Goal: Navigation & Orientation: Find specific page/section

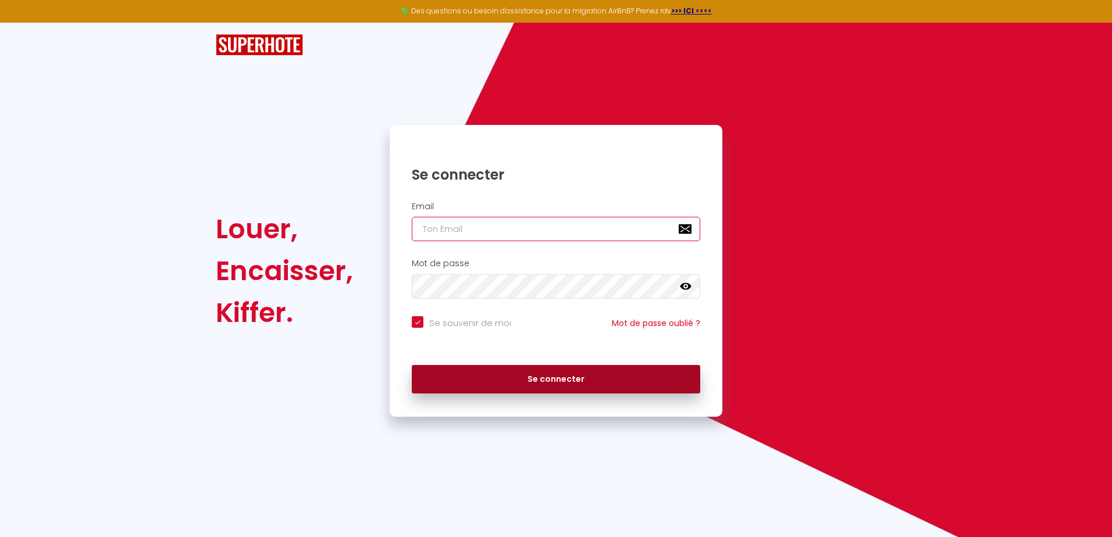
type input "ZENAVECNOUS@GMAIL.COM"
click at [579, 380] on button "Se connecter" at bounding box center [556, 379] width 288 height 29
checkbox input "true"
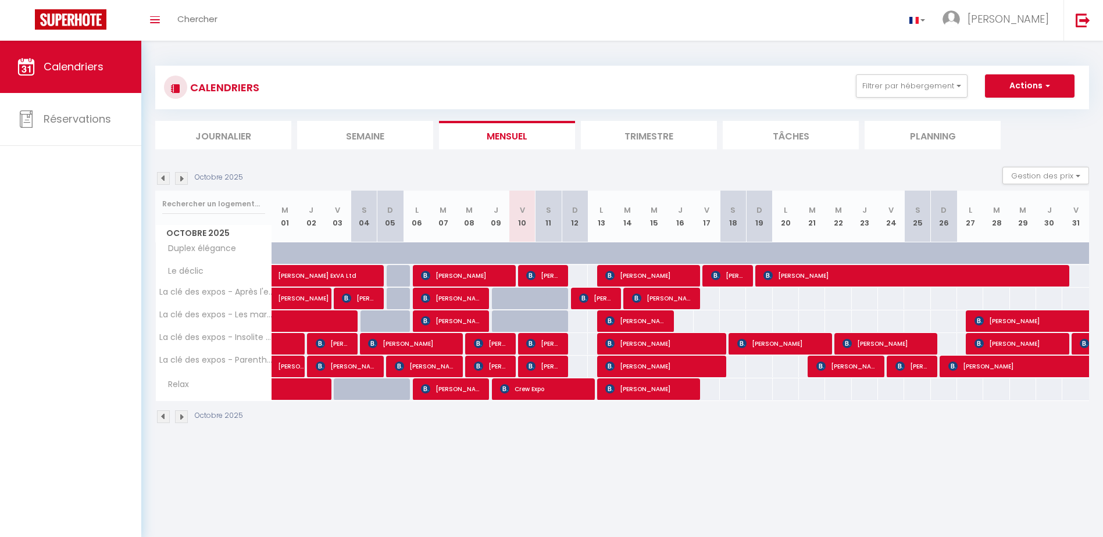
click at [162, 179] on img at bounding box center [163, 178] width 13 height 13
